Goal: Information Seeking & Learning: Learn about a topic

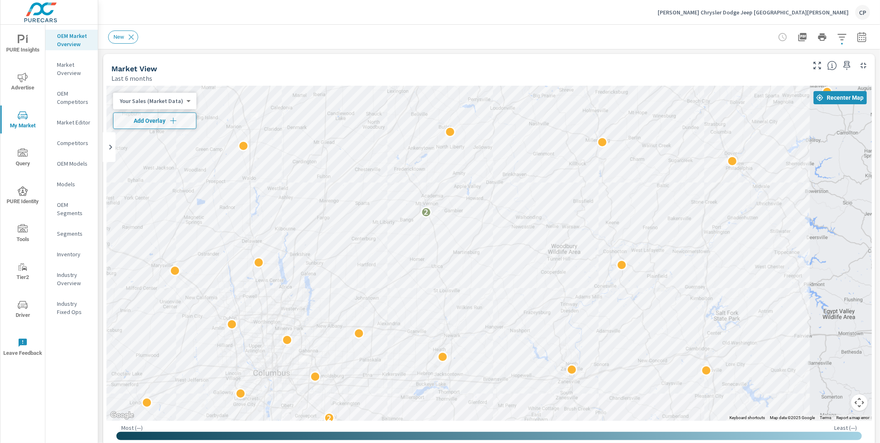
scroll to position [0, 0]
click at [752, 18] on div "Sponsler Chrysler Dodge Jeep Mount Vernon CP" at bounding box center [764, 12] width 212 height 15
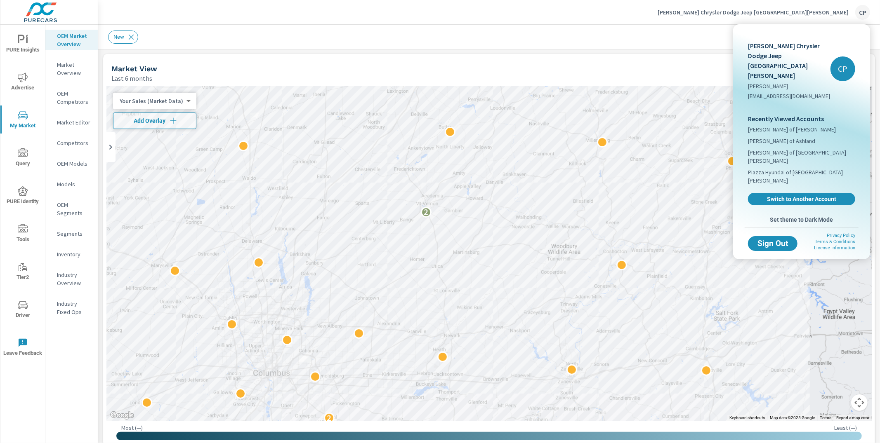
click at [757, 196] on span "Switch to Another Account" at bounding box center [802, 199] width 98 height 7
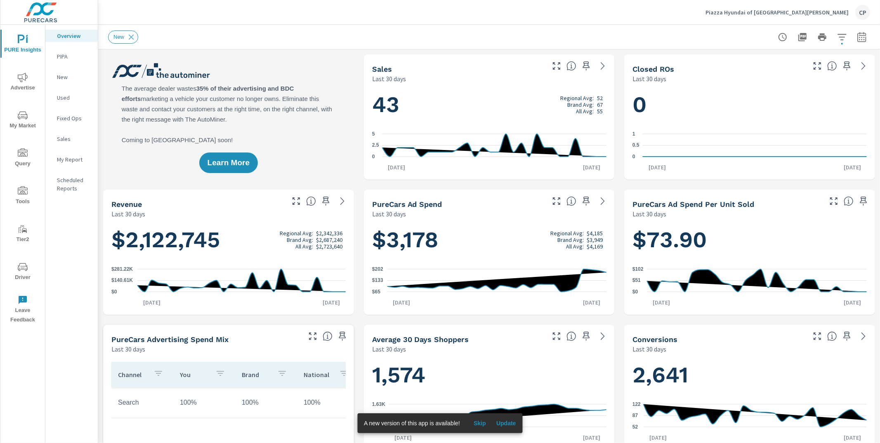
click at [19, 120] on icon "nav menu" at bounding box center [23, 116] width 10 height 10
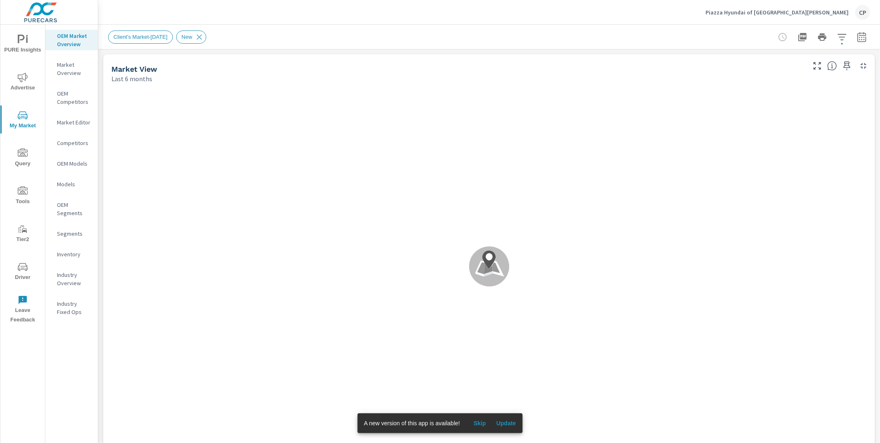
scroll to position [31, 0]
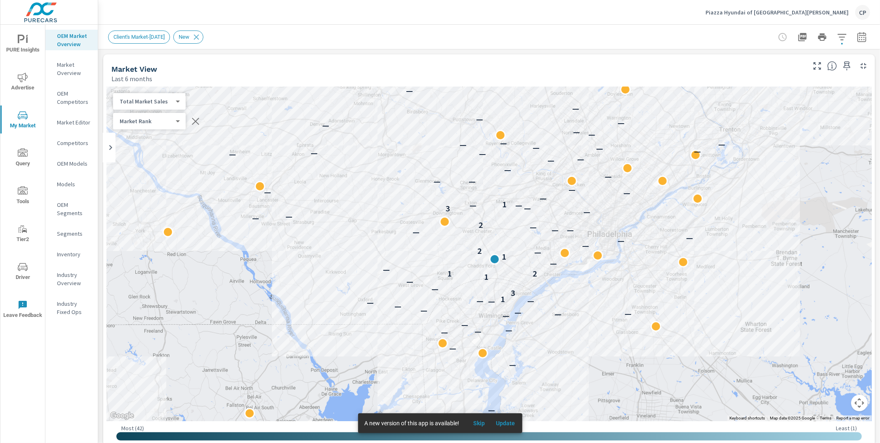
click at [19, 75] on icon "nav menu" at bounding box center [23, 78] width 10 height 10
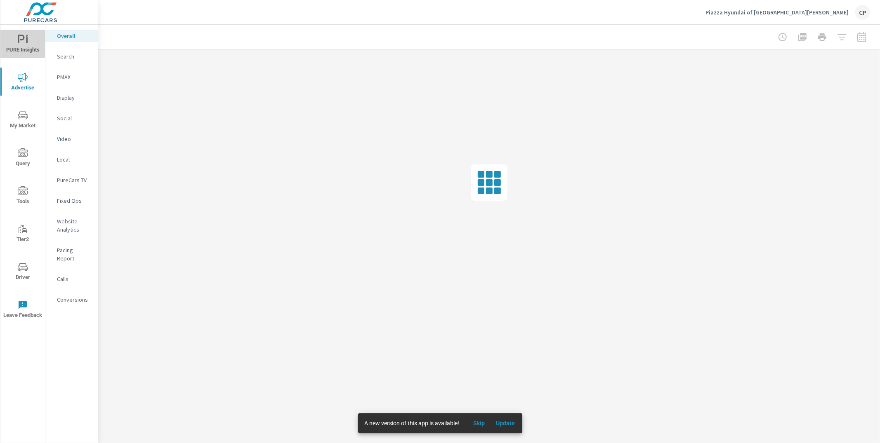
click at [31, 47] on span "PURE Insights" at bounding box center [23, 45] width 40 height 20
click at [70, 177] on p "Scheduled Reports" at bounding box center [74, 184] width 34 height 17
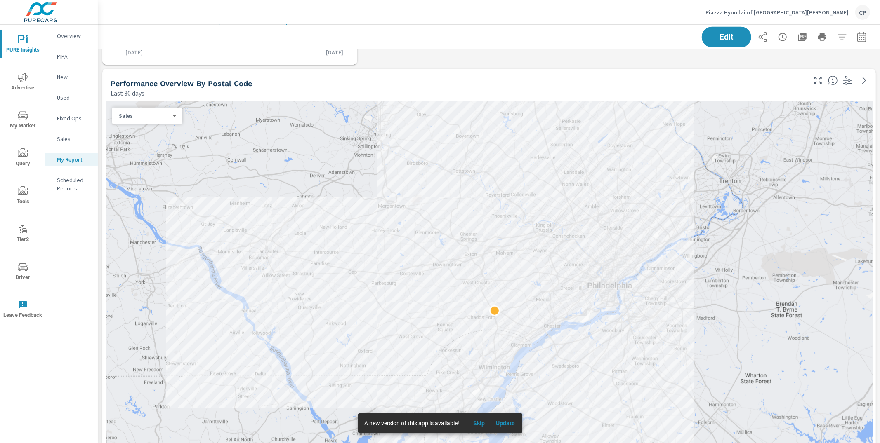
scroll to position [392, 0]
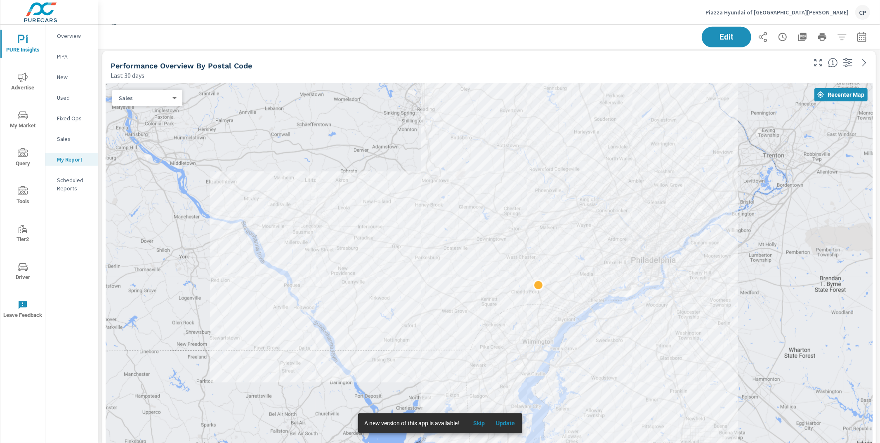
scroll to position [380, 0]
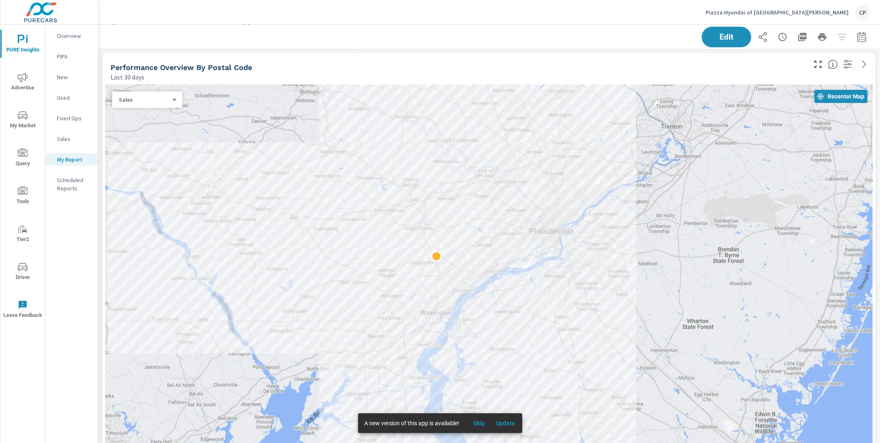
drag, startPoint x: 410, startPoint y: 158, endPoint x: 307, endPoint y: 127, distance: 107.7
click at [307, 127] on div at bounding box center [489, 289] width 767 height 409
click at [863, 40] on icon "button" at bounding box center [862, 37] width 10 height 10
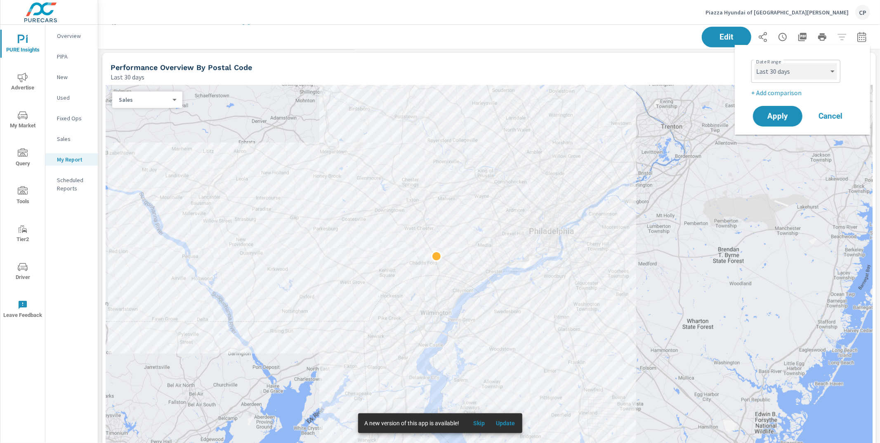
click at [824, 67] on select "Custom Yesterday Last week Last 7 days Last 14 days Last 30 days Last 45 days L…" at bounding box center [796, 71] width 83 height 17
click at [755, 63] on select "Custom Yesterday Last week Last 7 days Last 14 days Last 30 days Last 45 days L…" at bounding box center [796, 71] width 83 height 17
select select "Last month"
click at [786, 118] on span "Apply" at bounding box center [778, 117] width 34 height 8
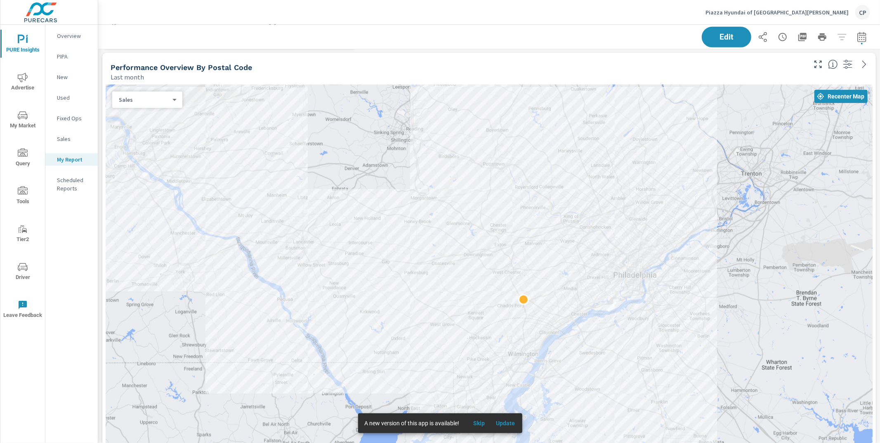
drag, startPoint x: 195, startPoint y: 170, endPoint x: 278, endPoint y: 210, distance: 92.3
click at [278, 210] on div at bounding box center [489, 289] width 767 height 409
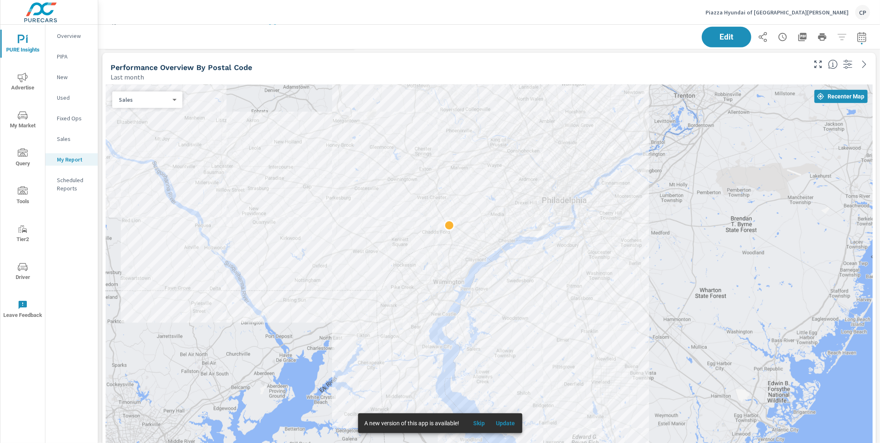
drag, startPoint x: 590, startPoint y: 323, endPoint x: 559, endPoint y: 239, distance: 89.7
click at [560, 238] on div at bounding box center [856, 429] width 792 height 446
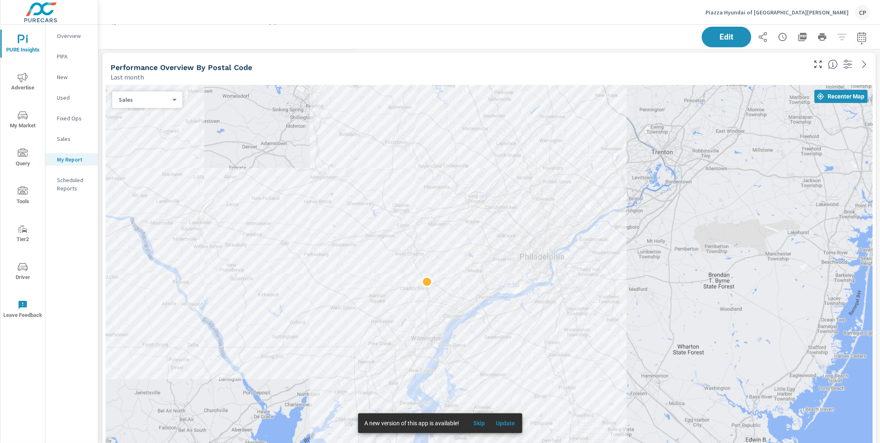
drag, startPoint x: 547, startPoint y: 247, endPoint x: 519, endPoint y: 310, distance: 69.3
click at [525, 304] on div at bounding box center [489, 289] width 767 height 409
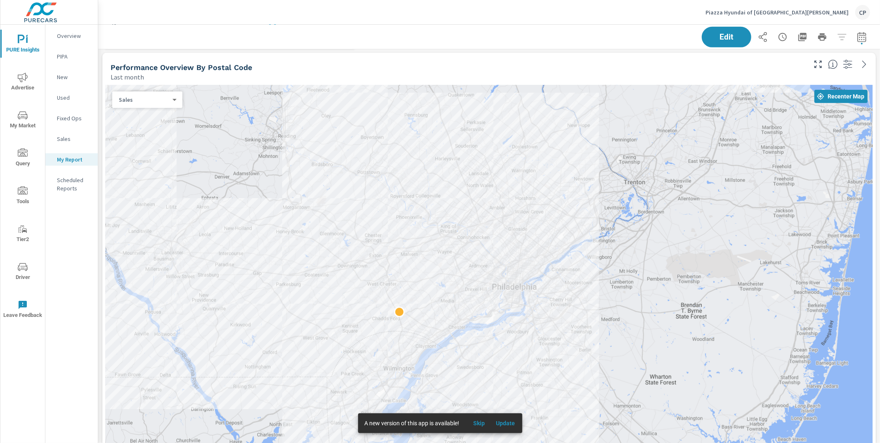
drag, startPoint x: 561, startPoint y: 225, endPoint x: 502, endPoint y: 219, distance: 59.7
click at [502, 219] on div at bounding box center [489, 289] width 767 height 409
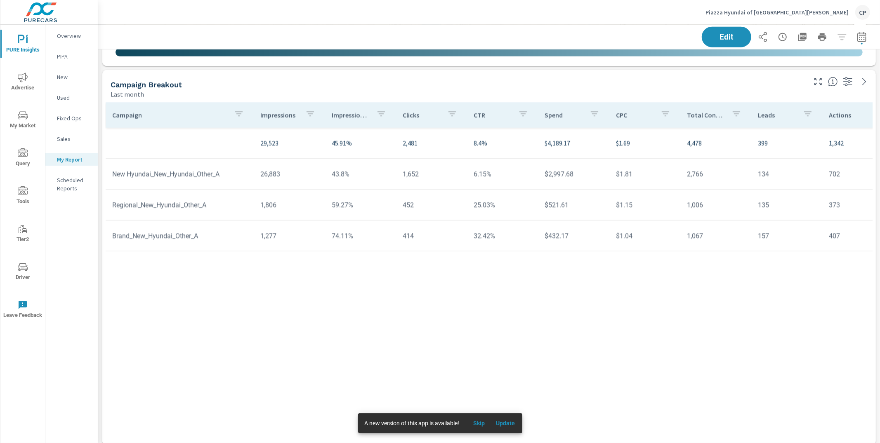
scroll to position [841, 0]
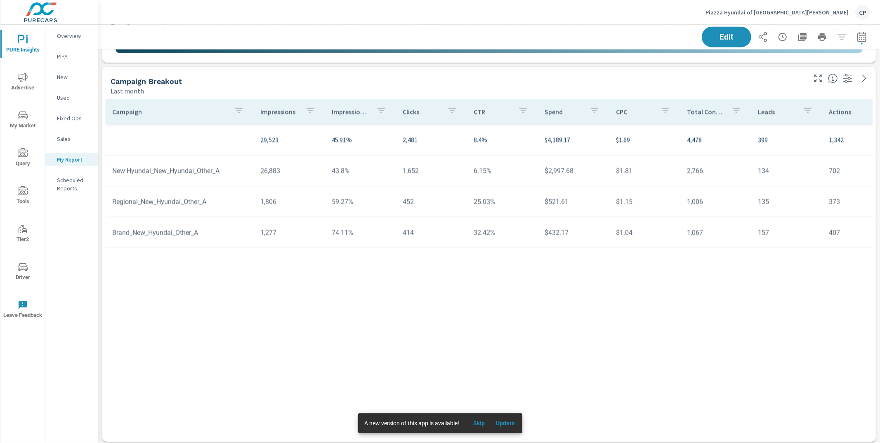
click at [863, 37] on icon "button" at bounding box center [862, 37] width 10 height 10
select select "Last month"
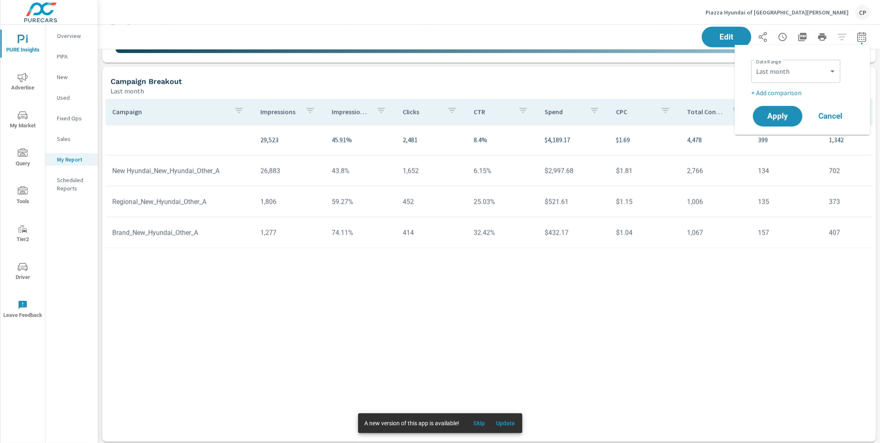
click at [786, 92] on p "+ Add comparison" at bounding box center [804, 93] width 106 height 10
select select "Previous period"
click at [778, 137] on span "Apply" at bounding box center [778, 140] width 34 height 8
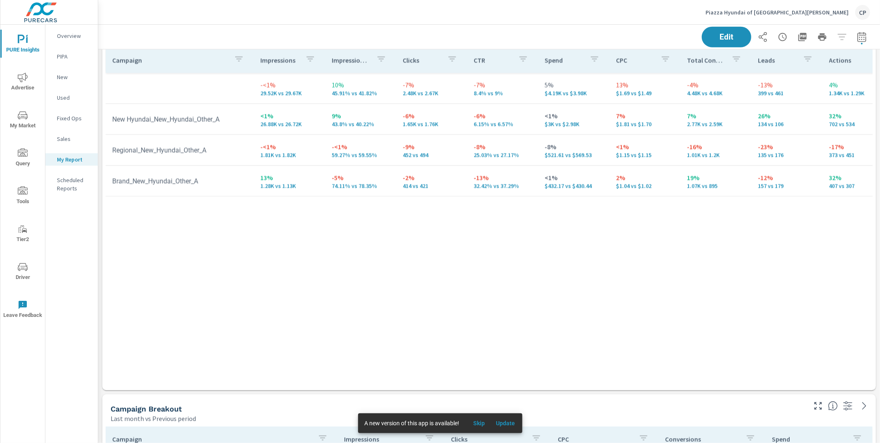
scroll to position [888, 0]
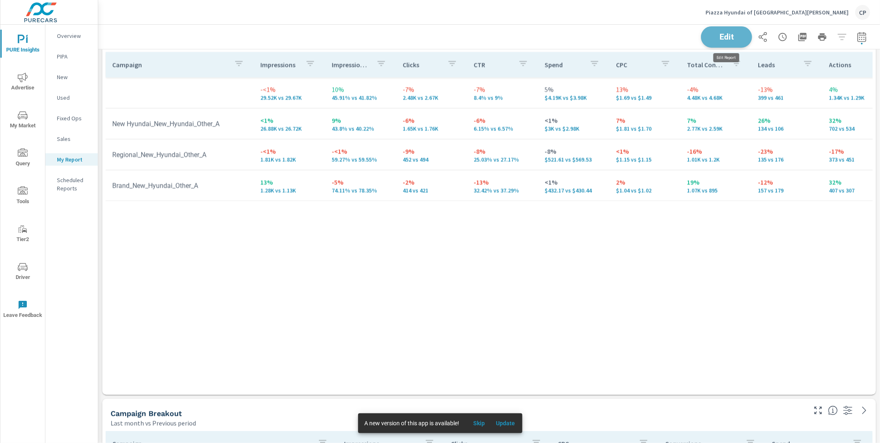
click at [727, 35] on span "Edit" at bounding box center [727, 37] width 34 height 8
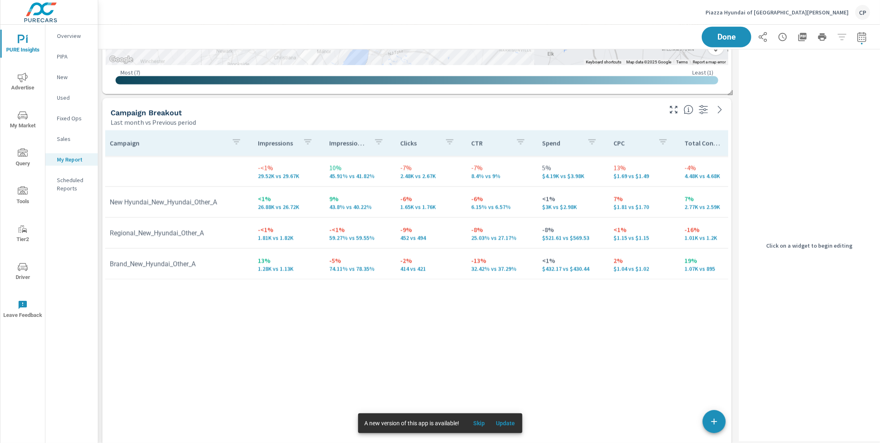
scroll to position [0, 0]
click at [730, 33] on span "Done" at bounding box center [727, 37] width 34 height 8
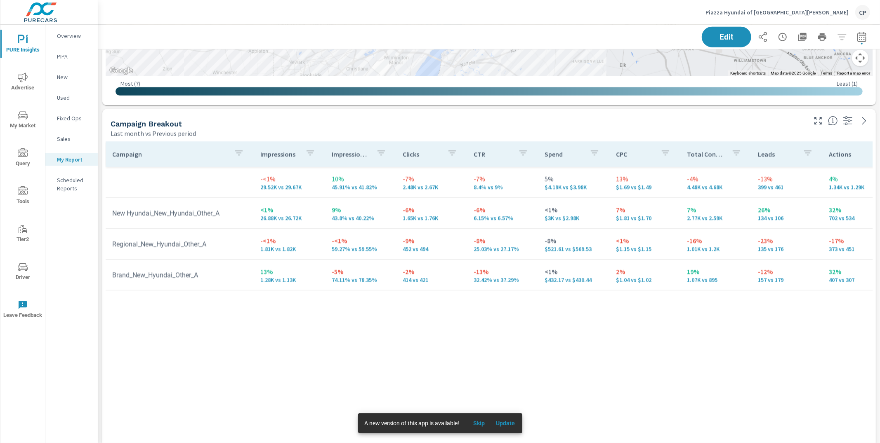
scroll to position [0, 1]
click at [22, 118] on icon "nav menu" at bounding box center [23, 115] width 10 height 8
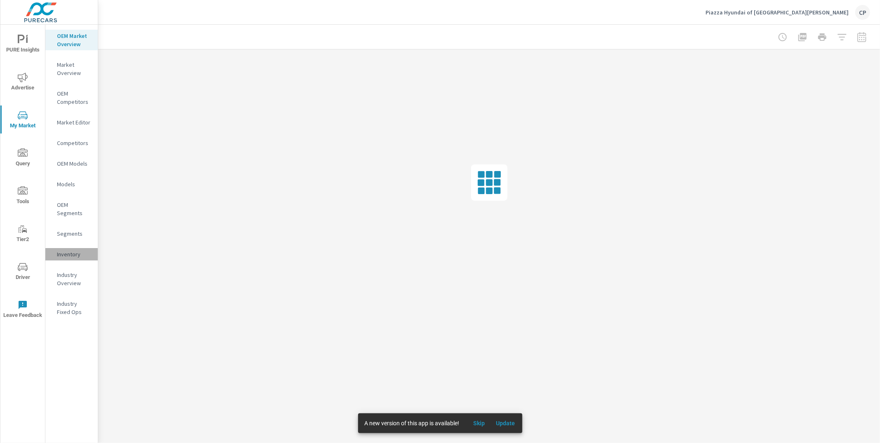
click at [71, 251] on p "Inventory" at bounding box center [74, 254] width 34 height 8
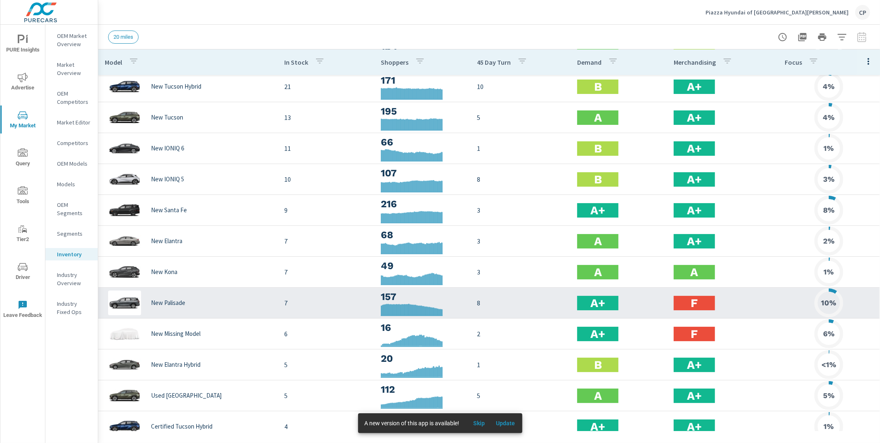
scroll to position [34, 0]
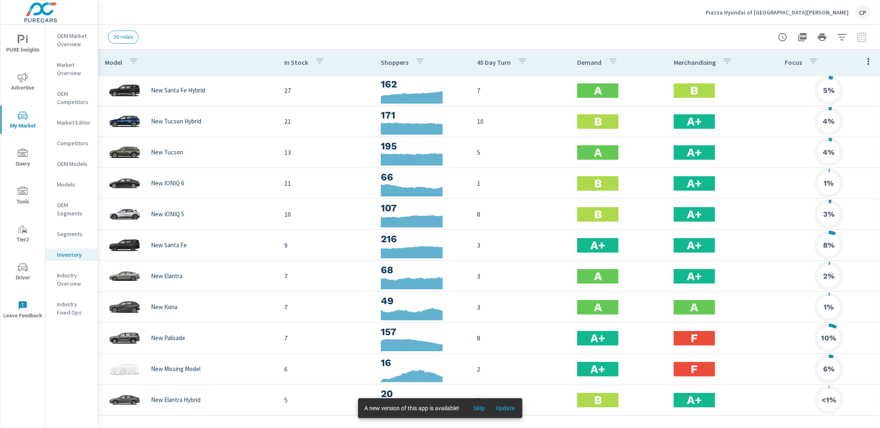
click at [28, 75] on span "Advertise" at bounding box center [23, 83] width 40 height 20
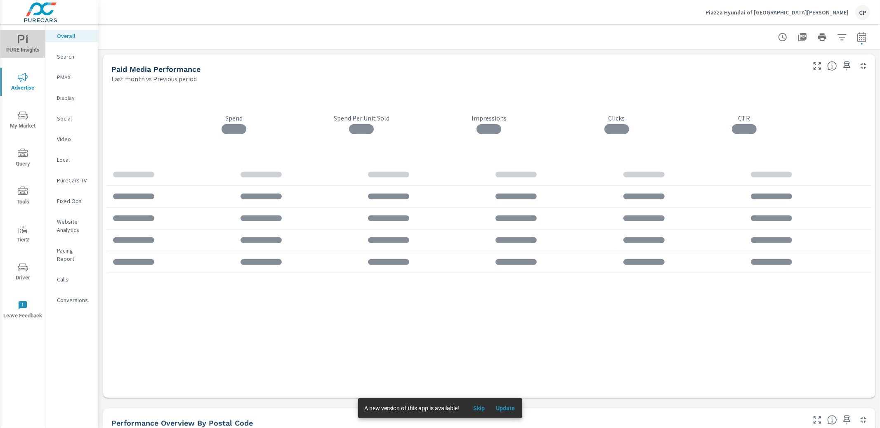
drag, startPoint x: 33, startPoint y: 45, endPoint x: 36, endPoint y: 48, distance: 4.7
click at [34, 46] on span "PURE Insights" at bounding box center [23, 45] width 40 height 20
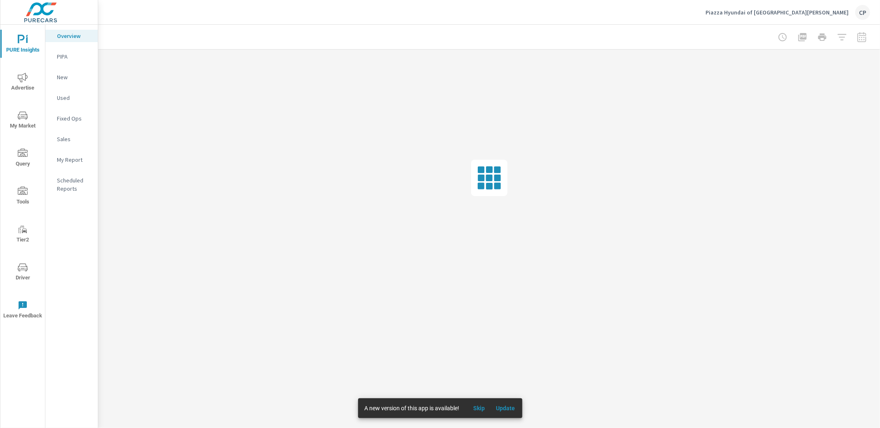
click at [75, 182] on p "Scheduled Reports" at bounding box center [74, 184] width 34 height 17
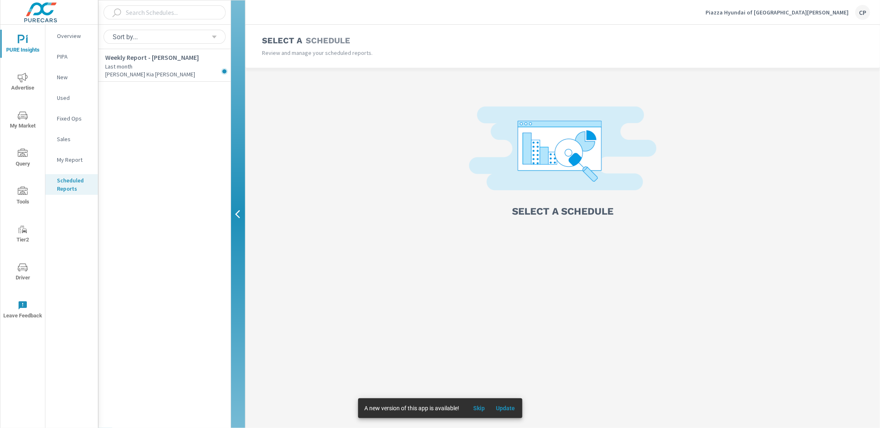
click at [76, 157] on p "My Report" at bounding box center [74, 160] width 34 height 8
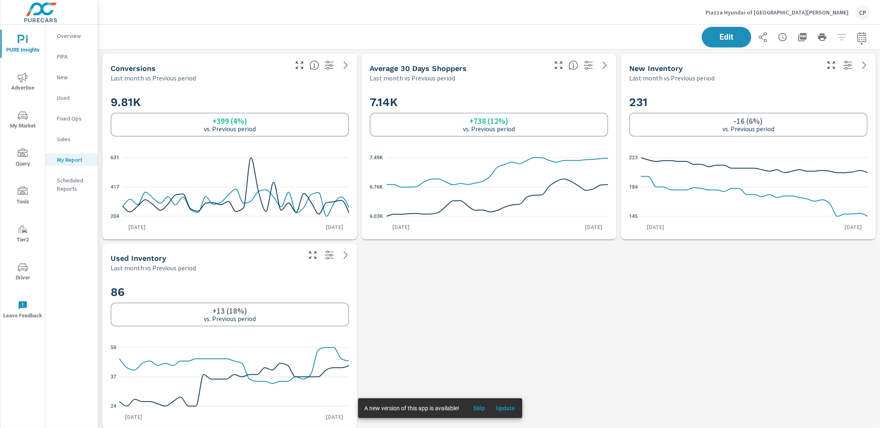
click at [862, 37] on icon "button" at bounding box center [861, 38] width 5 height 3
select select "Last month"
select select "Previous period"
click at [849, 110] on icon "button" at bounding box center [850, 106] width 6 height 7
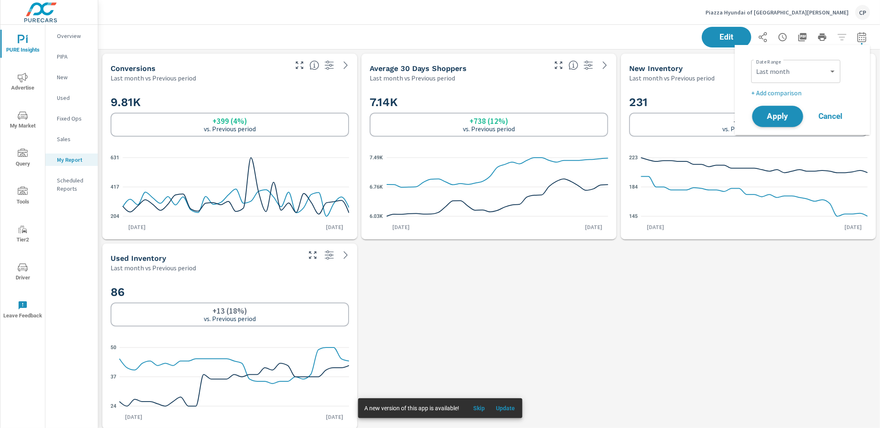
click at [783, 115] on span "Apply" at bounding box center [778, 117] width 34 height 8
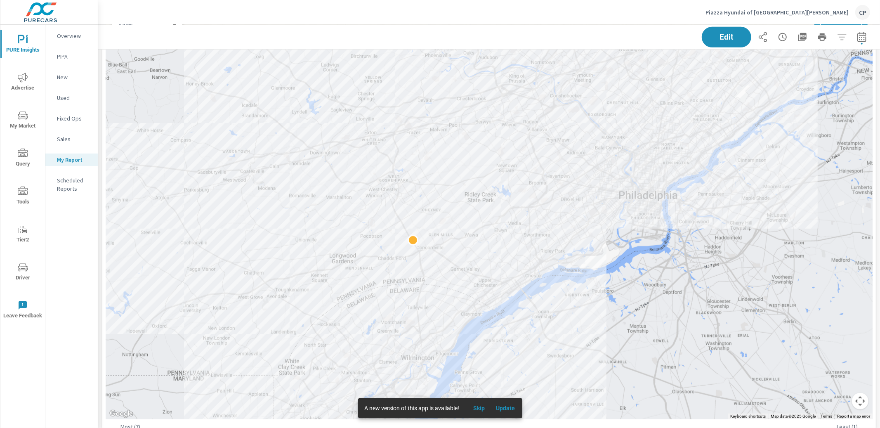
scroll to position [454, 0]
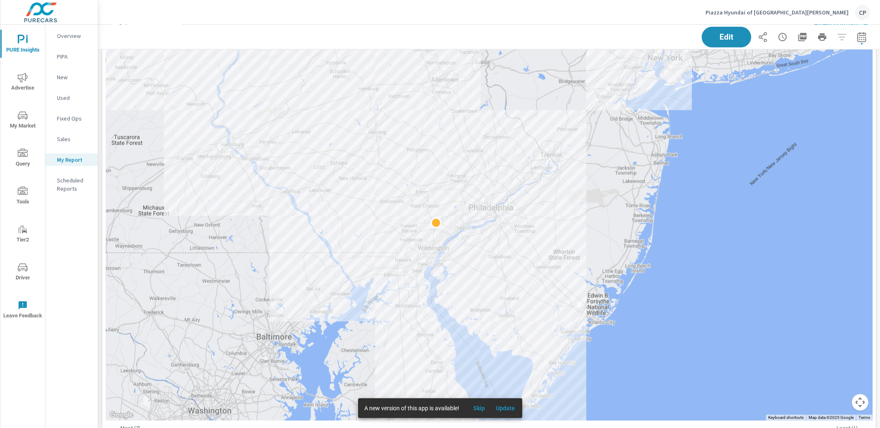
drag, startPoint x: 236, startPoint y: 102, endPoint x: 389, endPoint y: 148, distance: 160.3
click at [389, 148] on div at bounding box center [489, 215] width 767 height 409
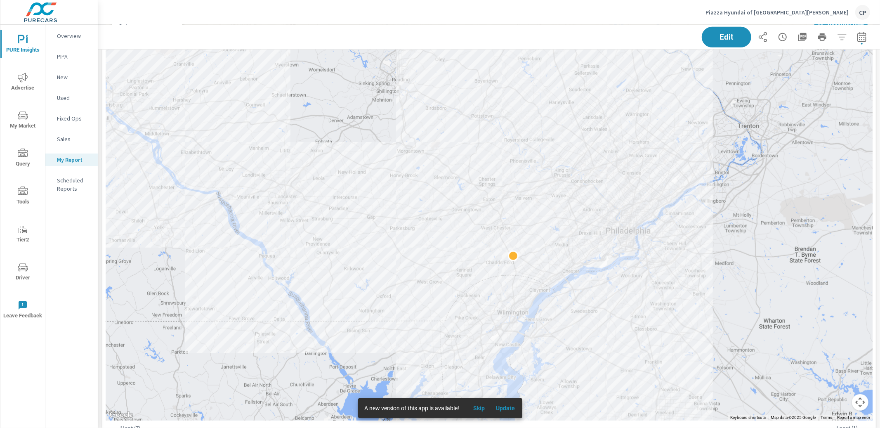
drag, startPoint x: 377, startPoint y: 184, endPoint x: 407, endPoint y: 151, distance: 44.7
click at [407, 151] on div at bounding box center [489, 215] width 767 height 409
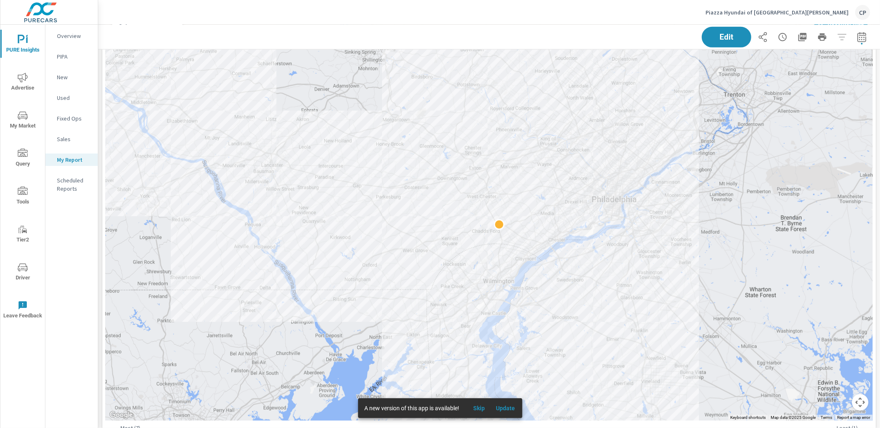
drag, startPoint x: 641, startPoint y: 188, endPoint x: 625, endPoint y: 154, distance: 36.7
click at [626, 154] on div at bounding box center [489, 215] width 767 height 409
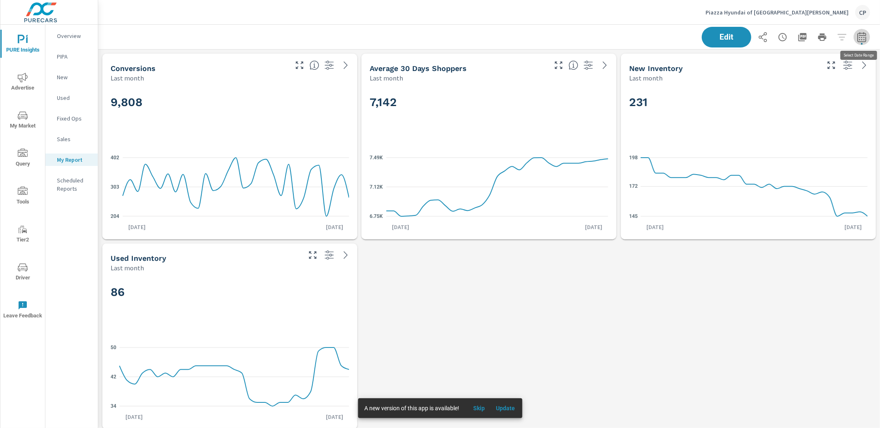
click at [863, 36] on icon "button" at bounding box center [862, 37] width 10 height 10
select select "Last month"
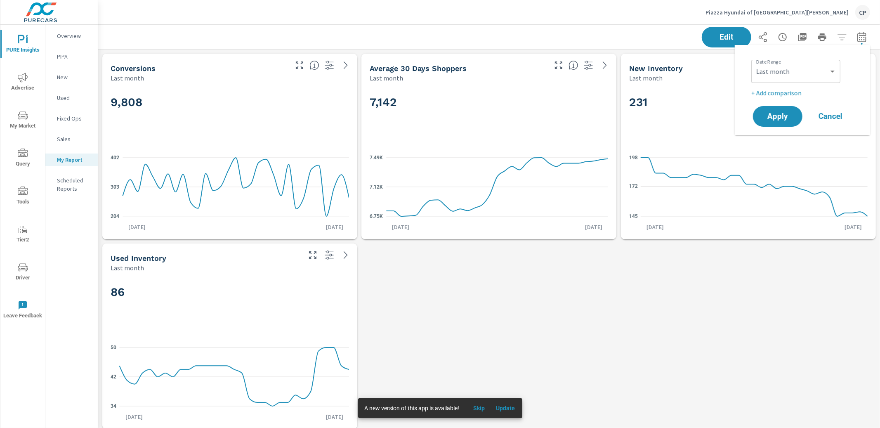
click at [786, 93] on p "+ Add comparison" at bounding box center [804, 93] width 106 height 10
select select "Previous period"
click at [772, 137] on span "Apply" at bounding box center [778, 140] width 34 height 8
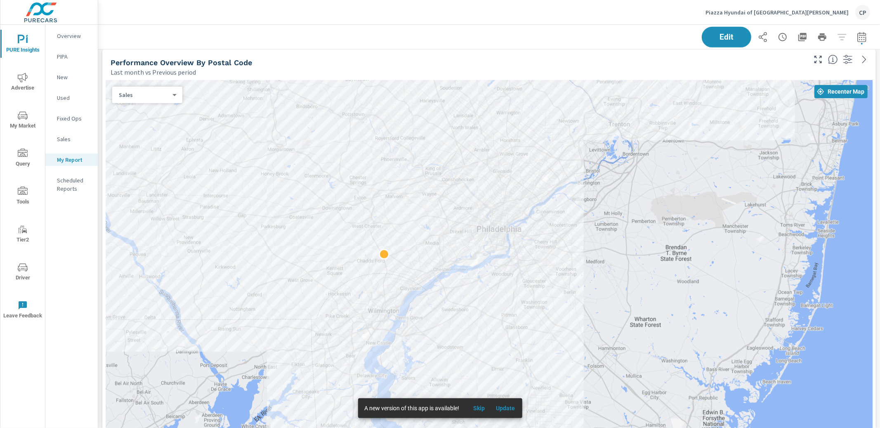
scroll to position [388, 0]
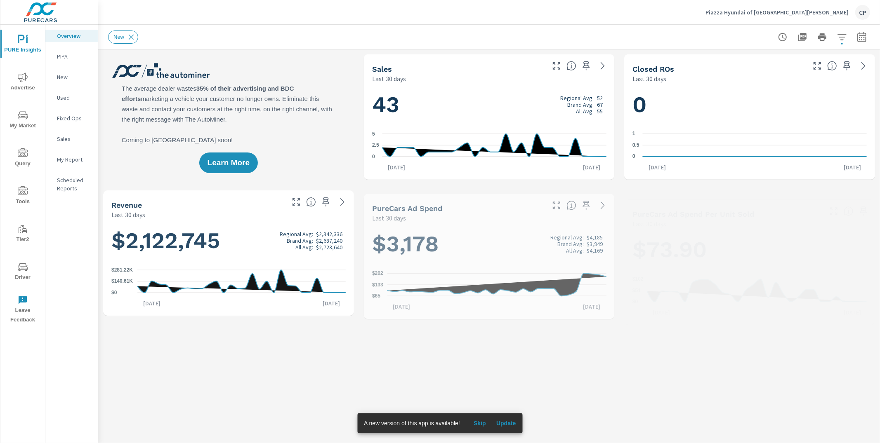
click at [29, 114] on span "My Market" at bounding box center [23, 121] width 40 height 20
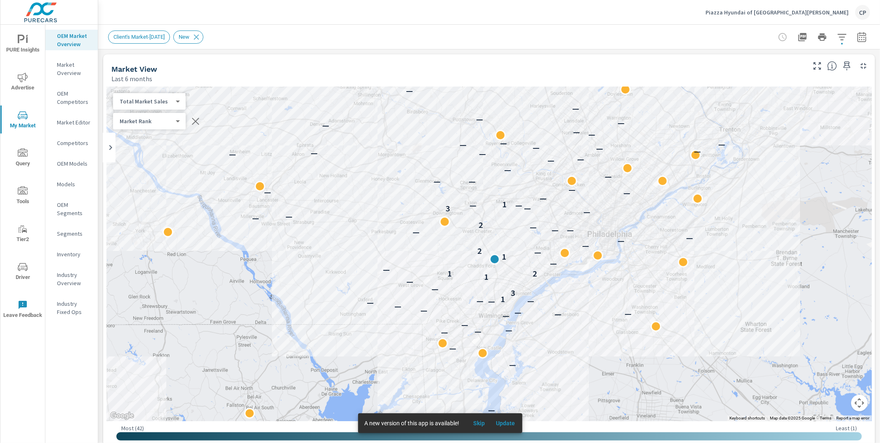
click at [866, 43] on button "button" at bounding box center [862, 37] width 17 height 17
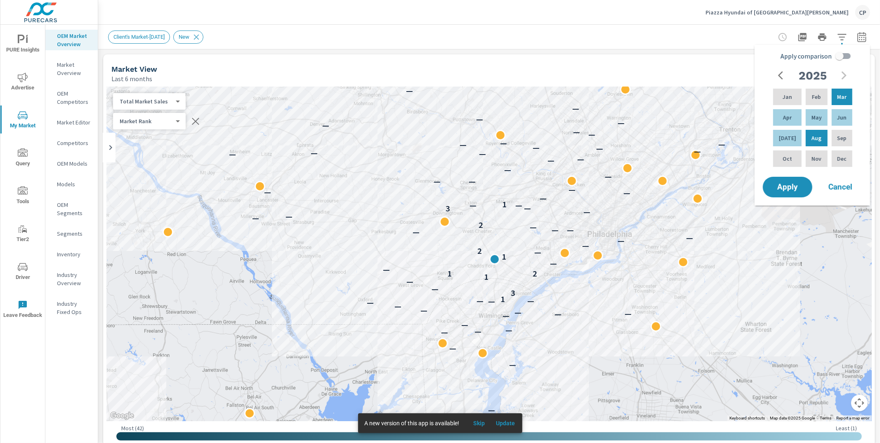
click at [840, 53] on input "Apply comparison" at bounding box center [839, 56] width 47 height 16
checkbox input "true"
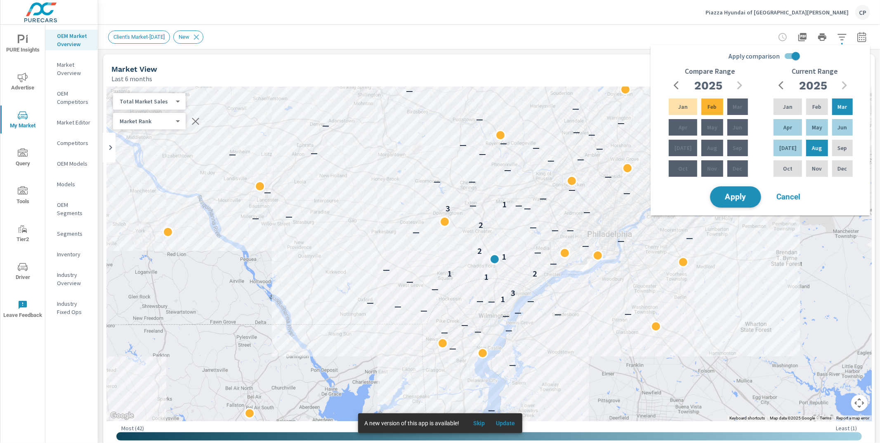
click at [742, 205] on button "Apply" at bounding box center [735, 196] width 51 height 21
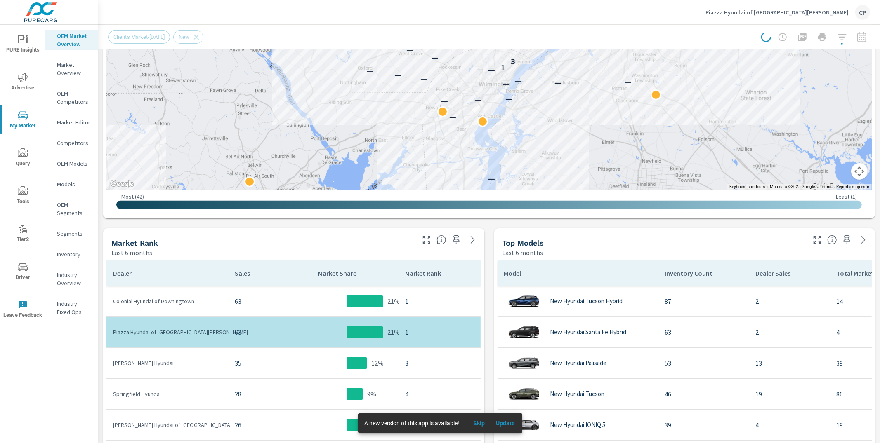
scroll to position [233, 0]
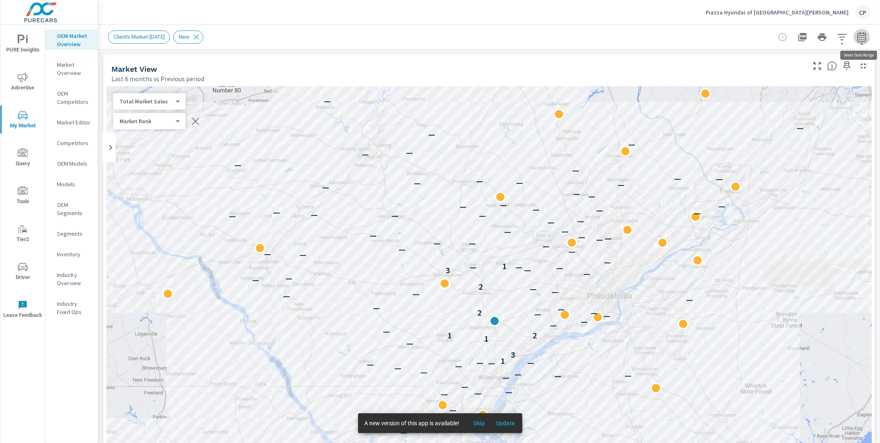
click at [866, 38] on icon "button" at bounding box center [861, 37] width 9 height 10
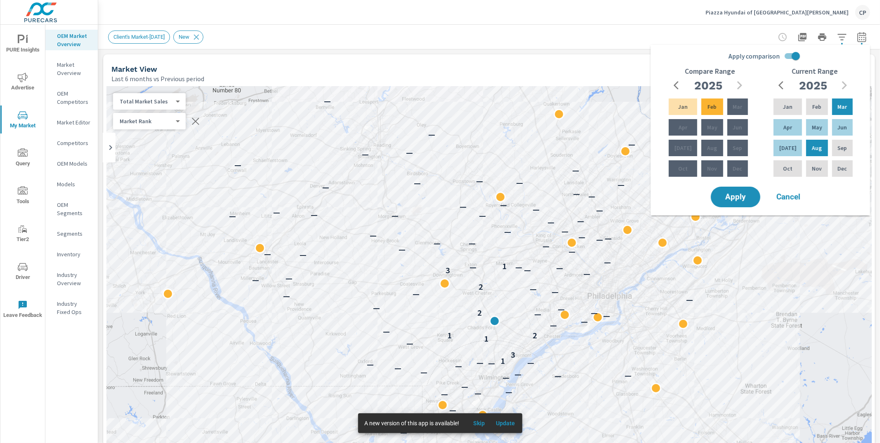
drag, startPoint x: 794, startPoint y: 57, endPoint x: 791, endPoint y: 62, distance: 5.9
click at [794, 57] on input "Apply comparison" at bounding box center [795, 56] width 47 height 16
checkbox input "false"
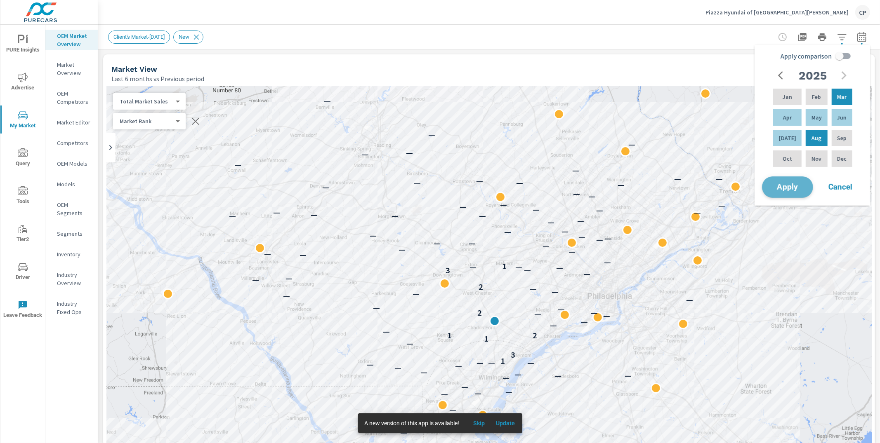
click at [787, 187] on span "Apply" at bounding box center [788, 188] width 34 height 8
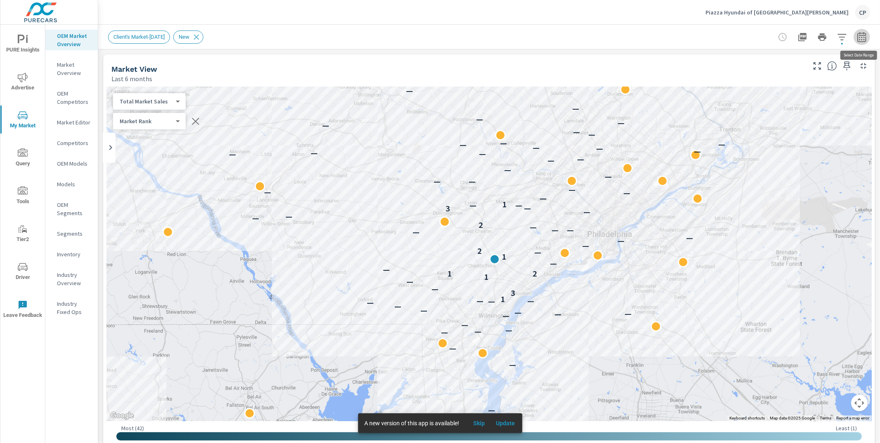
click at [863, 38] on icon "button" at bounding box center [862, 37] width 10 height 10
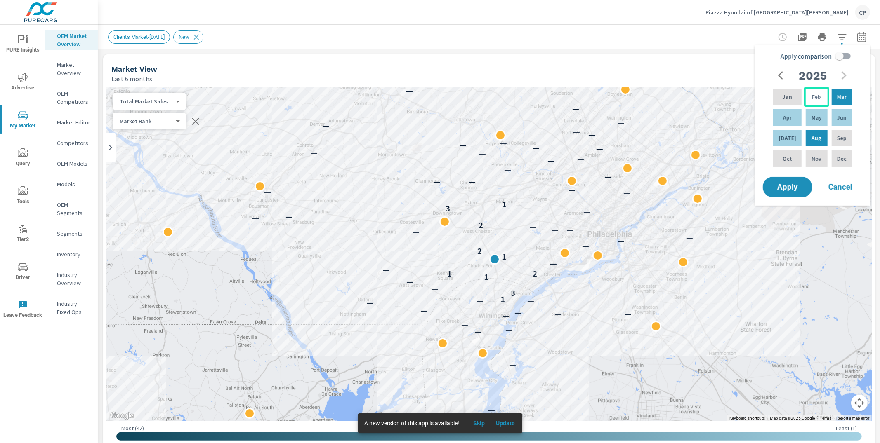
click at [815, 95] on p "Feb" at bounding box center [816, 97] width 9 height 8
click at [792, 135] on div "Jul" at bounding box center [787, 138] width 32 height 20
click at [776, 192] on button "Apply" at bounding box center [787, 187] width 51 height 21
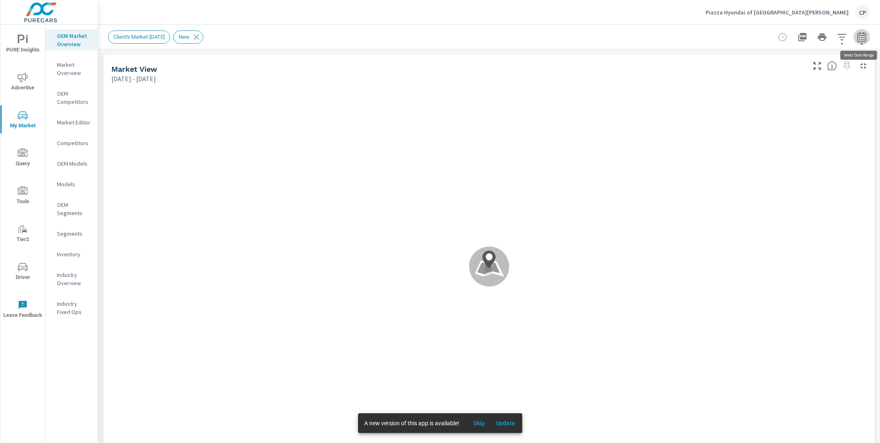
click at [861, 41] on icon "button" at bounding box center [861, 37] width 9 height 10
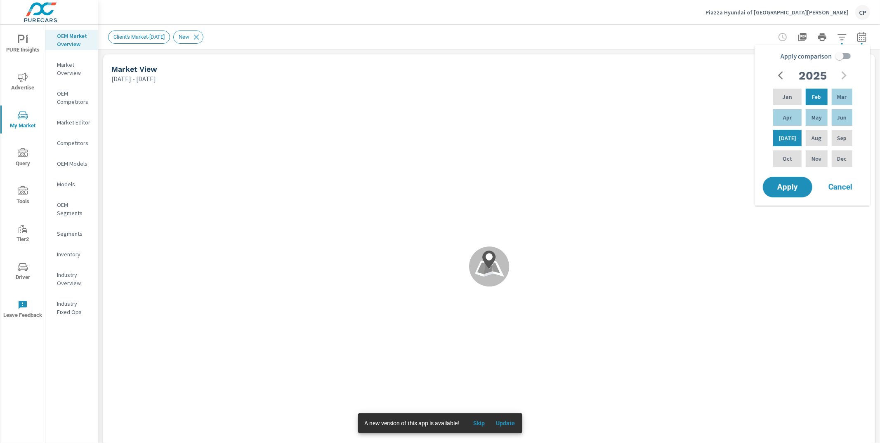
click at [846, 60] on input "Apply comparison" at bounding box center [839, 56] width 47 height 16
checkbox input "true"
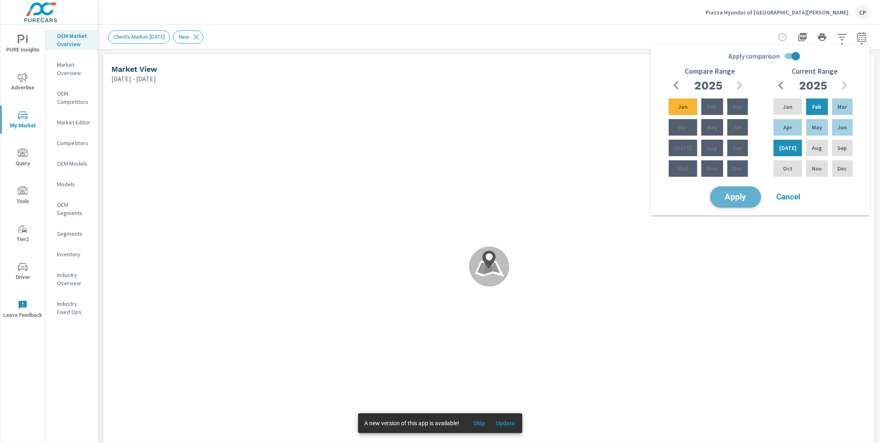
click at [743, 193] on span "Apply" at bounding box center [736, 197] width 34 height 8
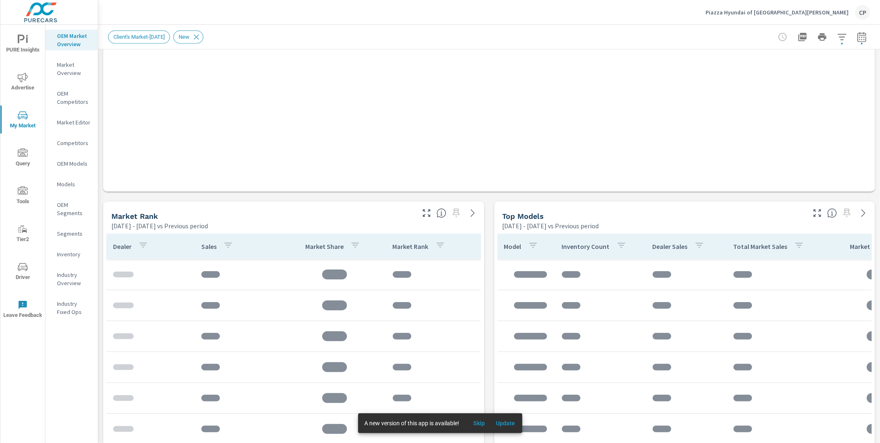
scroll to position [386, 0]
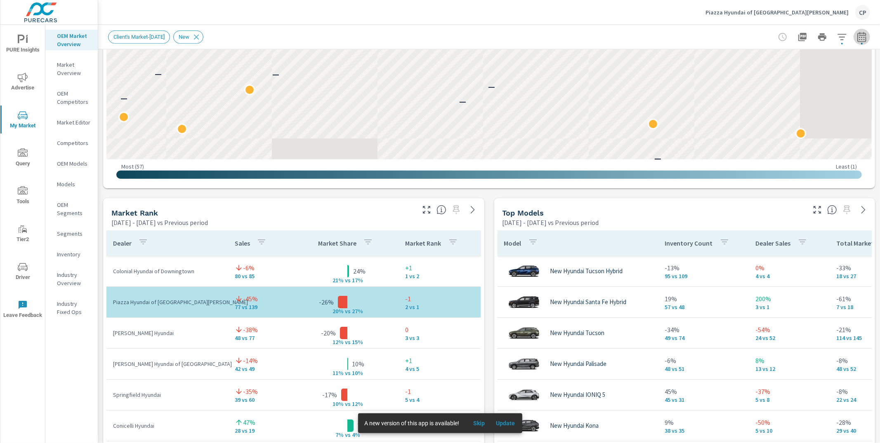
click at [858, 38] on icon "button" at bounding box center [862, 37] width 10 height 10
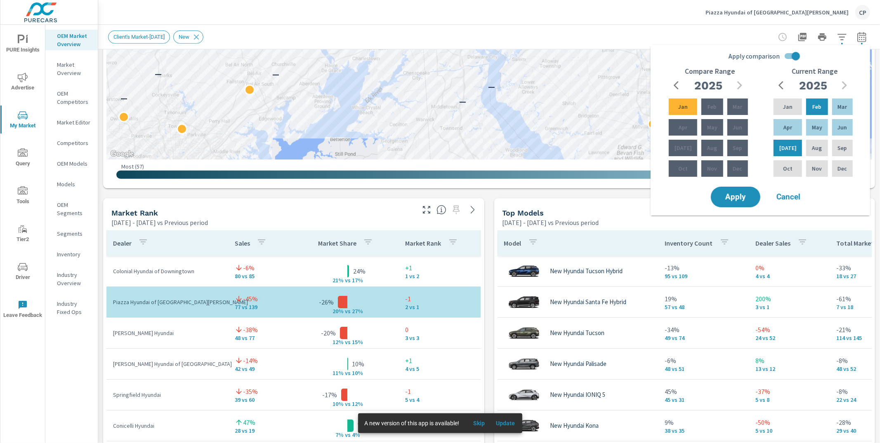
click at [792, 55] on input "Apply comparison" at bounding box center [795, 56] width 47 height 16
checkbox input "false"
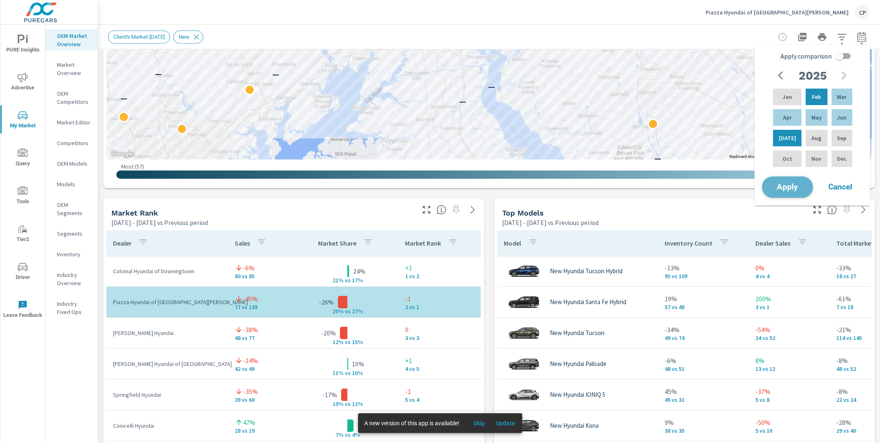
click at [778, 189] on span "Apply" at bounding box center [788, 188] width 34 height 8
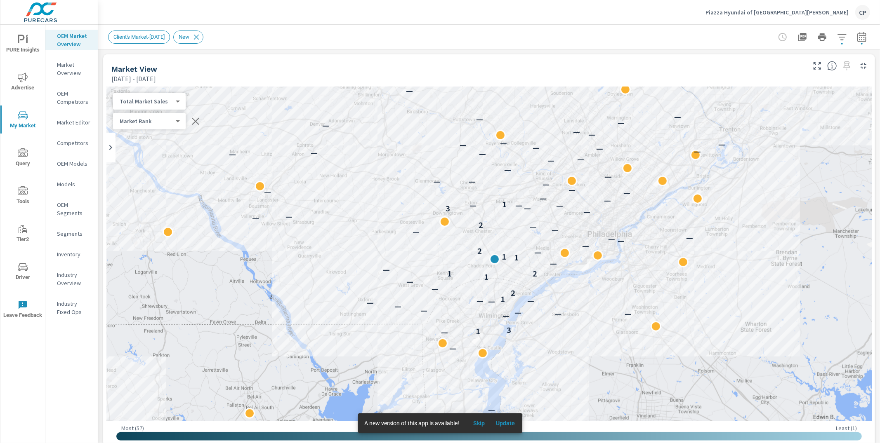
click at [863, 40] on icon "button" at bounding box center [862, 37] width 10 height 10
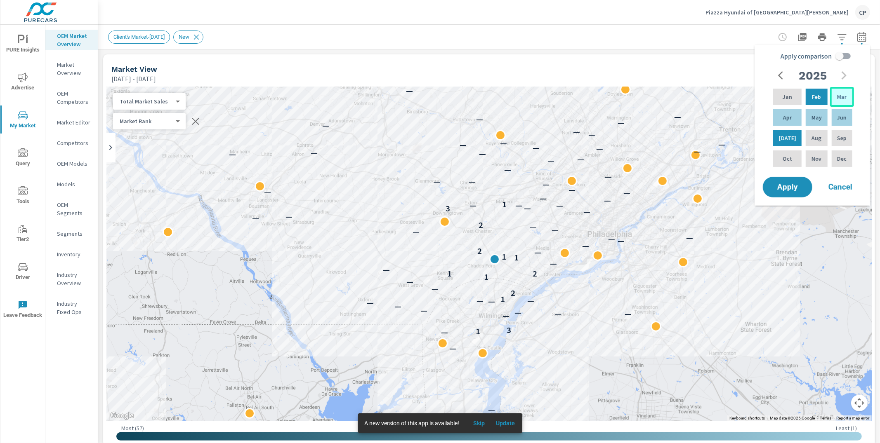
click at [837, 96] on p "Mar" at bounding box center [841, 97] width 9 height 8
click at [812, 137] on p "Aug" at bounding box center [817, 138] width 10 height 8
click at [795, 184] on span "Apply" at bounding box center [788, 188] width 34 height 8
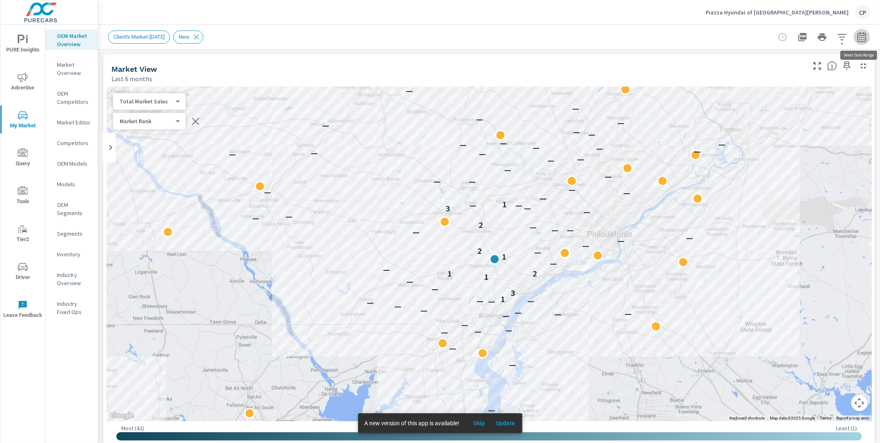
click at [860, 40] on icon "button" at bounding box center [862, 37] width 10 height 10
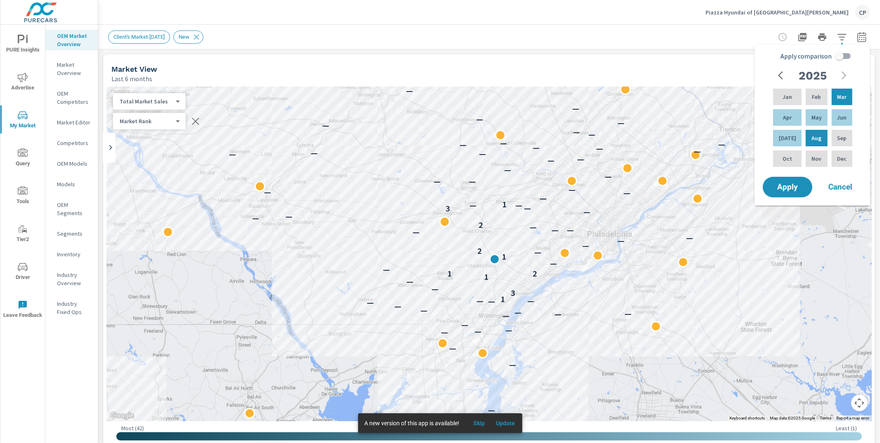
click at [840, 58] on input "Apply comparison" at bounding box center [839, 56] width 47 height 16
checkbox input "true"
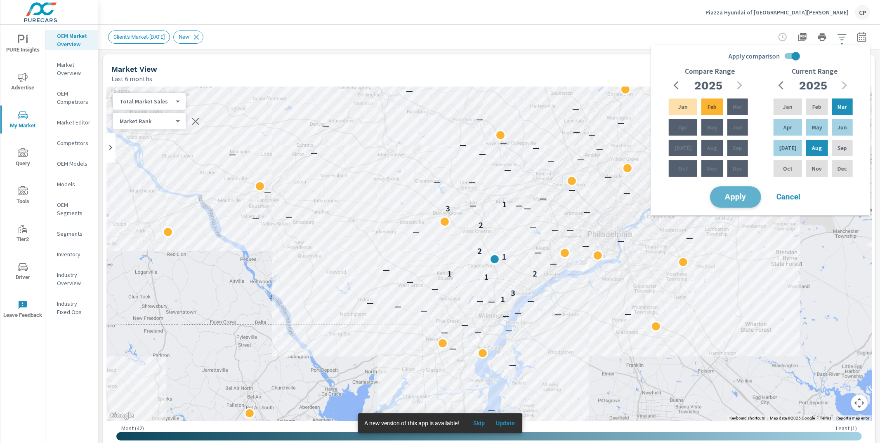
click at [754, 194] on button "Apply" at bounding box center [735, 196] width 51 height 21
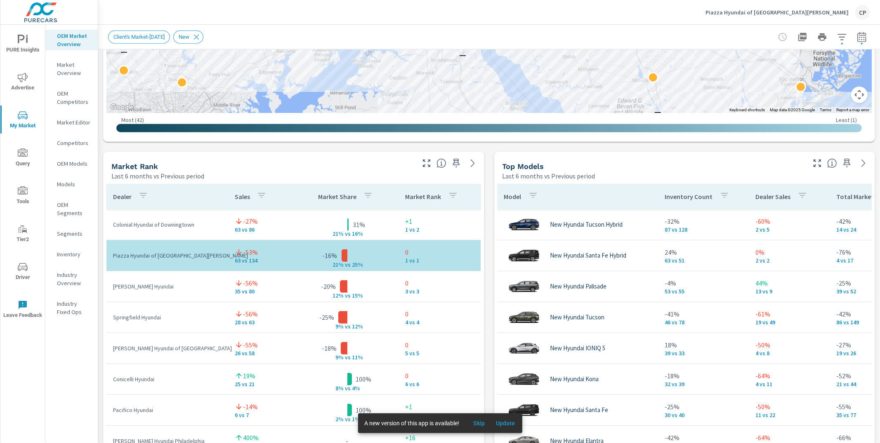
scroll to position [438, 0]
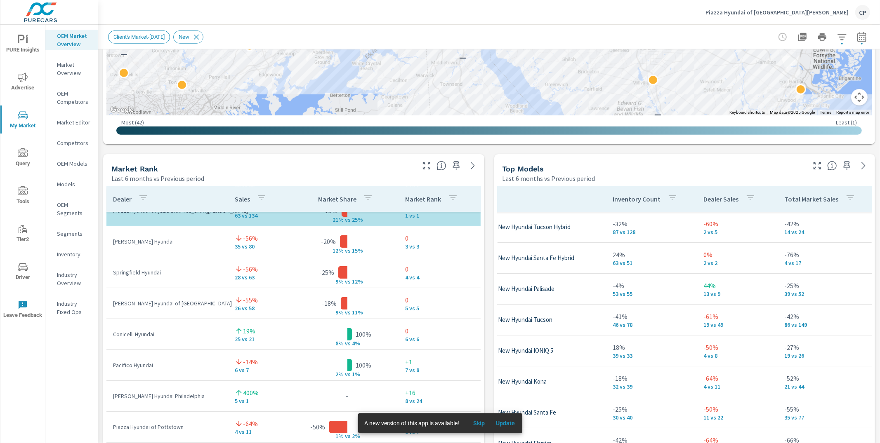
scroll to position [429, 0]
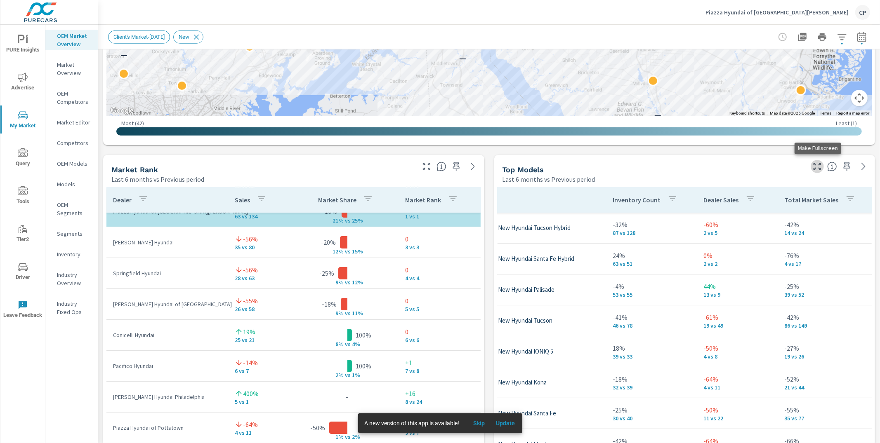
click at [815, 164] on icon "button" at bounding box center [817, 166] width 7 height 7
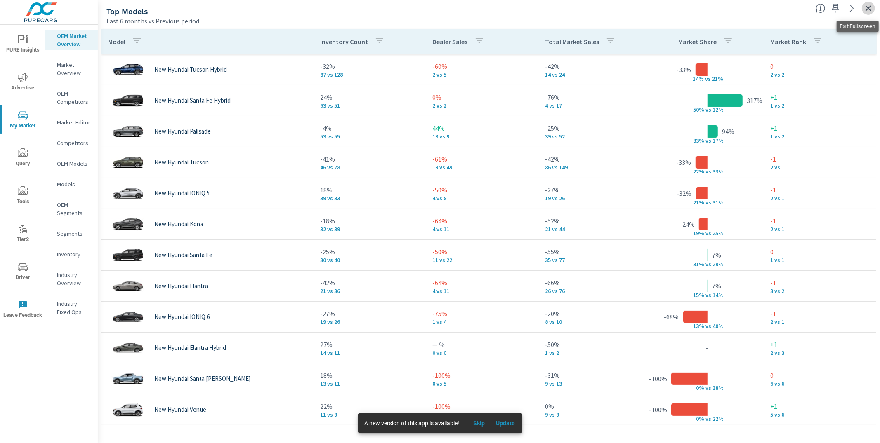
drag, startPoint x: 866, startPoint y: 8, endPoint x: 856, endPoint y: 11, distance: 10.0
click at [866, 8] on icon "button" at bounding box center [868, 8] width 10 height 10
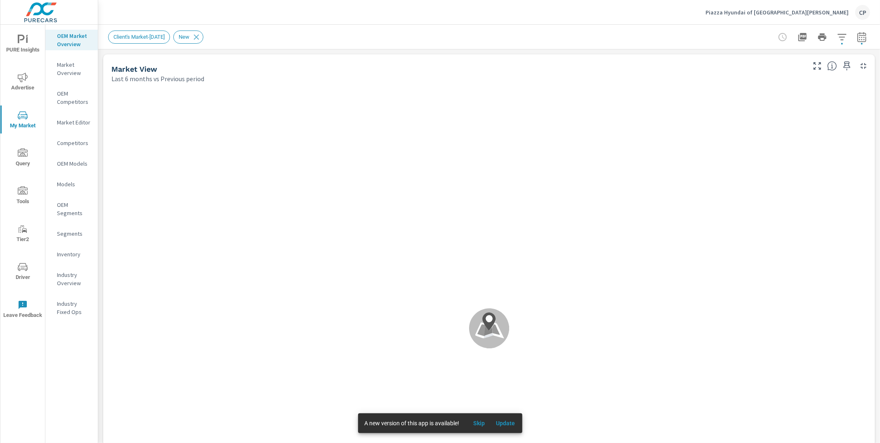
scroll to position [31, 0]
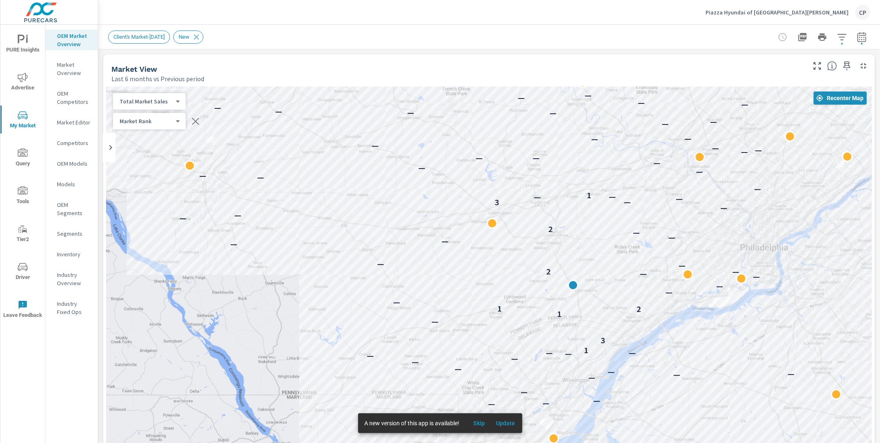
drag, startPoint x: 302, startPoint y: 220, endPoint x: 261, endPoint y: 137, distance: 91.9
click at [261, 132] on div "— — — — — — — — — — — — — — — — — — — — — — — — — — — — — — — — — 1 3 — 1 2 1 —…" at bounding box center [488, 316] width 765 height 459
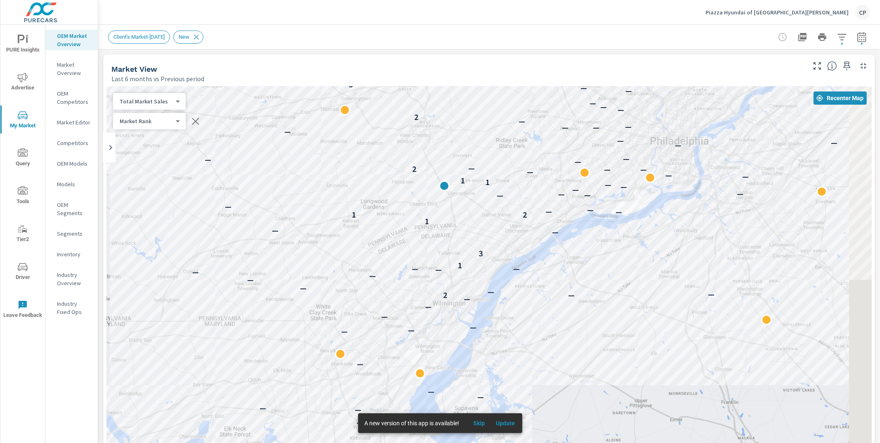
drag, startPoint x: 419, startPoint y: 249, endPoint x: 283, endPoint y: 166, distance: 158.8
click at [285, 166] on div "— — — — — — — — — — — — — — — — — — — — 2 — — — — — — — — — 1 3 — — 1 2 1 — — —…" at bounding box center [488, 316] width 765 height 459
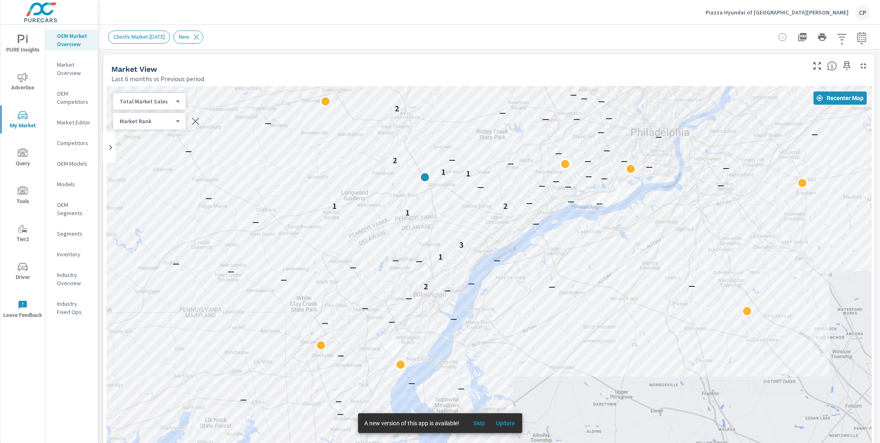
click at [409, 155] on div "— — — — — — — — — — — — — — — — — — — 2 — — — — — — — — — 1 3 — — 1 2 1 — — — —…" at bounding box center [488, 316] width 765 height 459
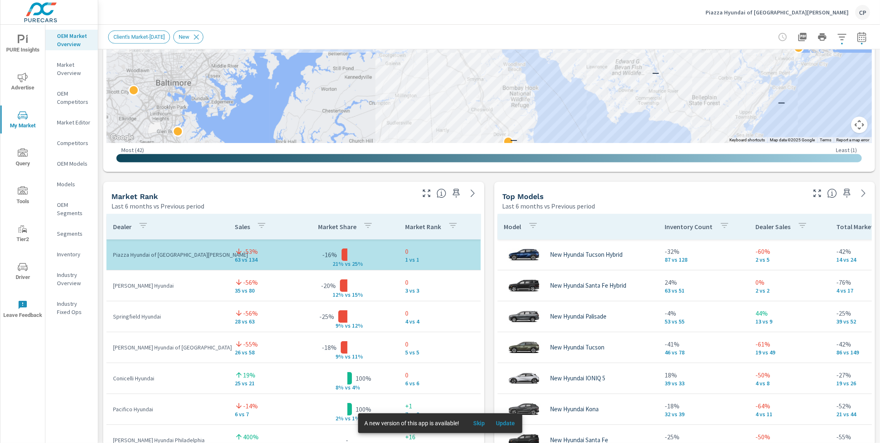
scroll to position [403, 0]
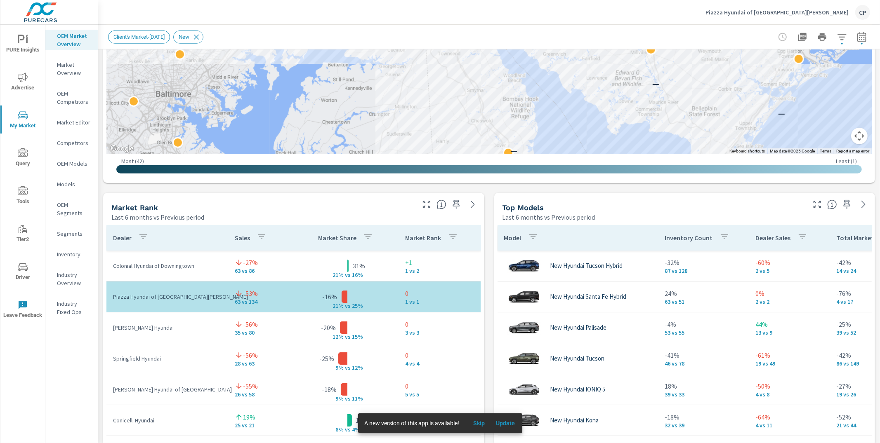
scroll to position [392, 0]
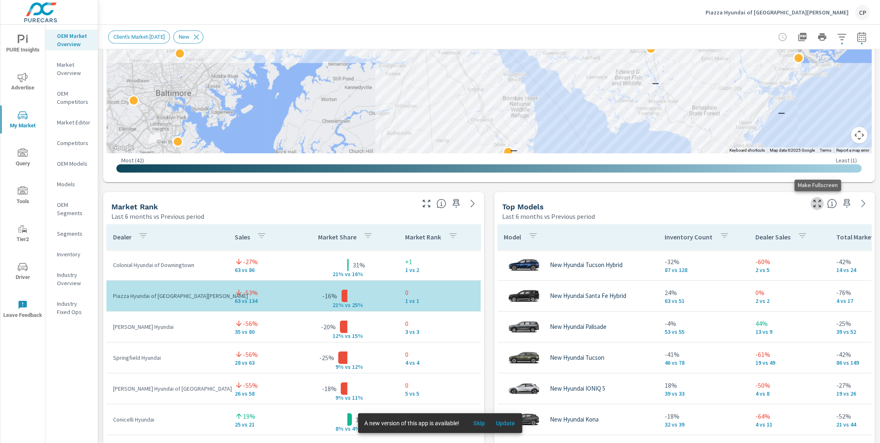
click at [819, 201] on icon "button" at bounding box center [817, 203] width 7 height 7
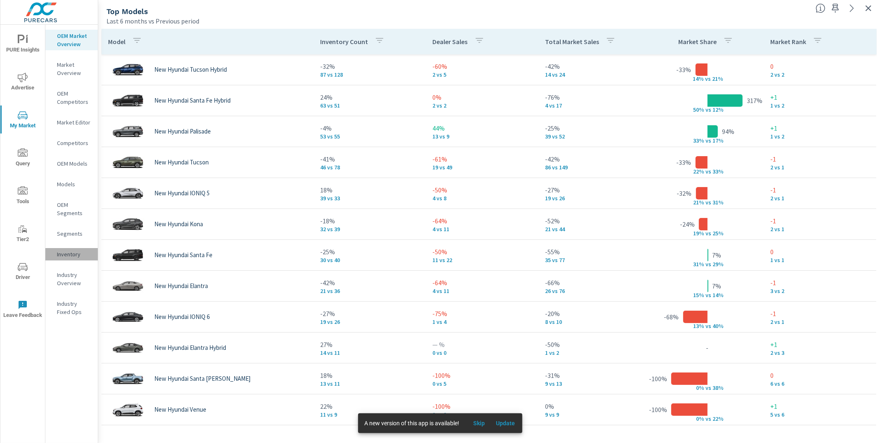
click at [79, 250] on p "Inventory" at bounding box center [74, 254] width 34 height 8
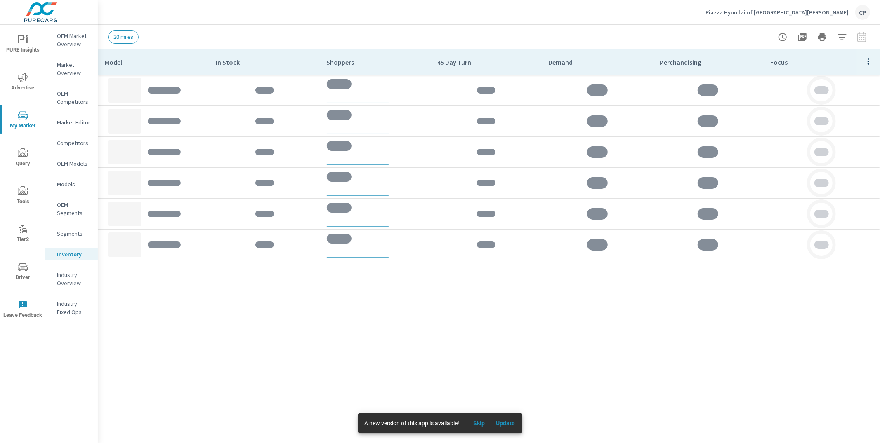
click at [75, 65] on p "Market Overview" at bounding box center [74, 69] width 34 height 17
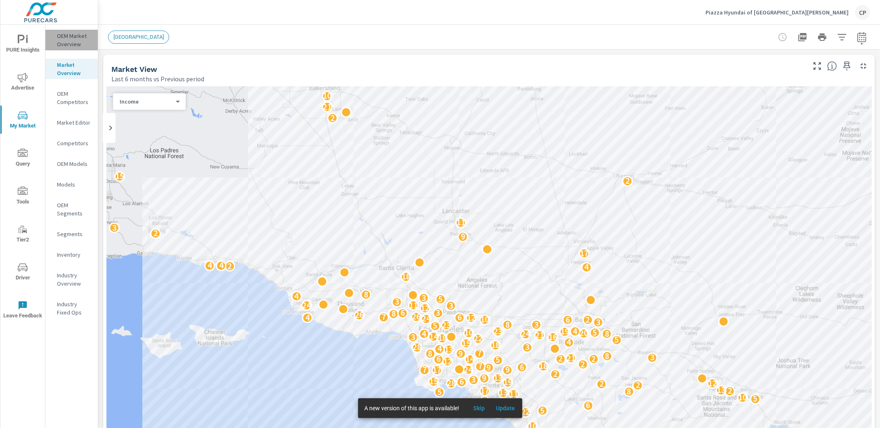
click at [81, 45] on p "OEM Market Overview" at bounding box center [74, 40] width 34 height 17
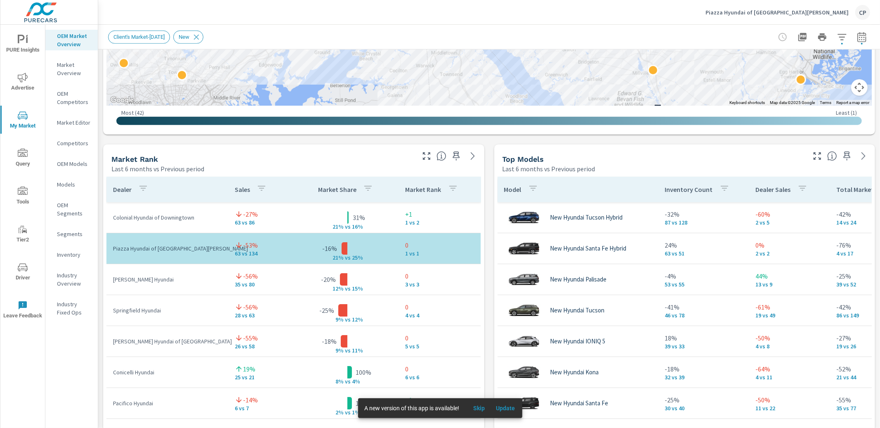
scroll to position [448, 0]
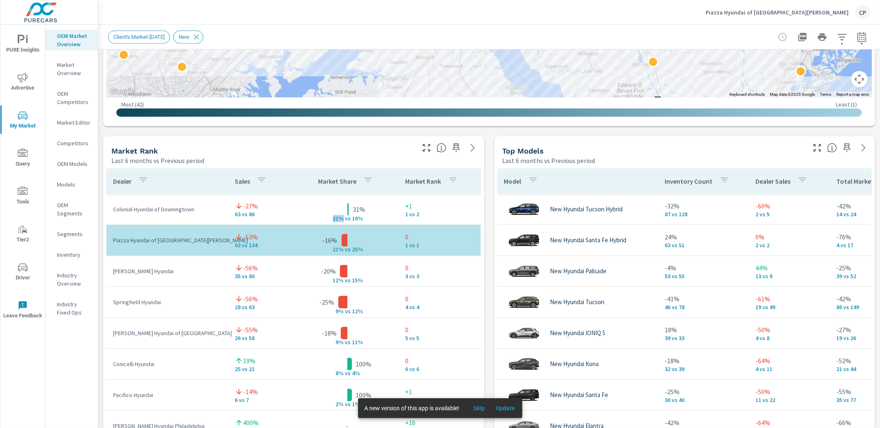
drag, startPoint x: 333, startPoint y: 217, endPoint x: 343, endPoint y: 217, distance: 10.3
click at [343, 217] on p "21% v" at bounding box center [337, 218] width 21 height 7
drag, startPoint x: 332, startPoint y: 248, endPoint x: 342, endPoint y: 248, distance: 9.9
click at [342, 248] on p "21% v" at bounding box center [337, 249] width 21 height 7
click at [815, 146] on icon "button" at bounding box center [817, 148] width 10 height 10
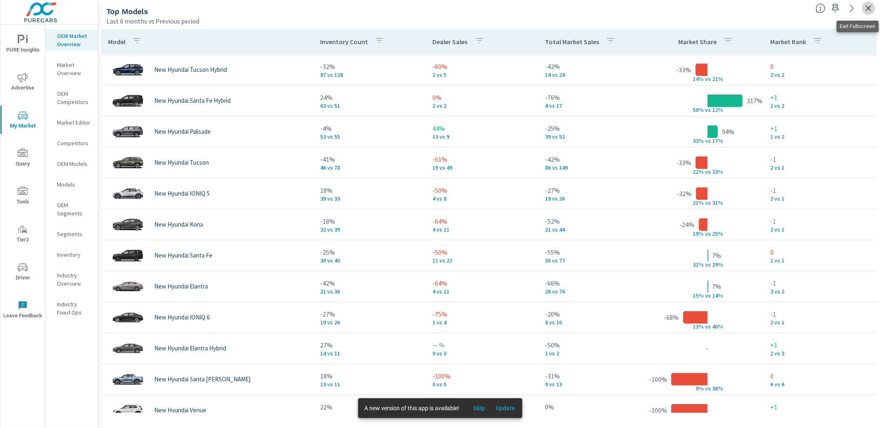
click at [864, 7] on icon "button" at bounding box center [868, 8] width 10 height 10
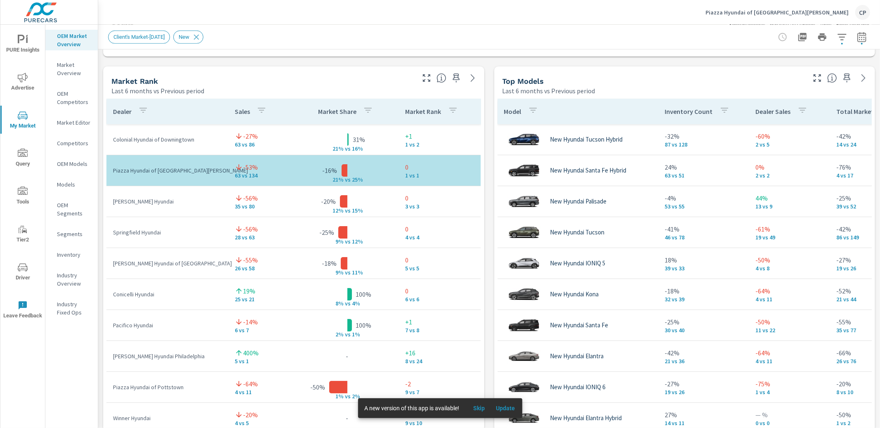
scroll to position [519, 0]
